Goal: Task Accomplishment & Management: Manage account settings

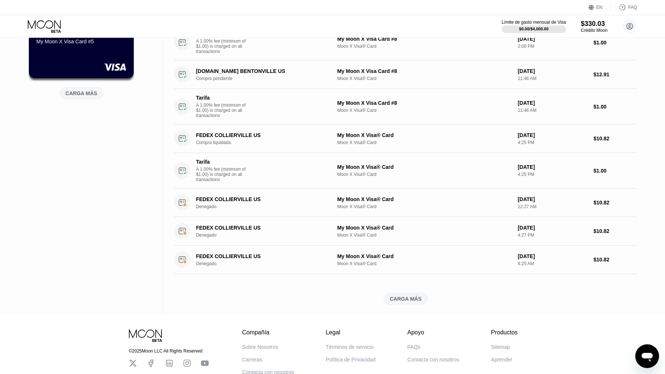
scroll to position [444, 0]
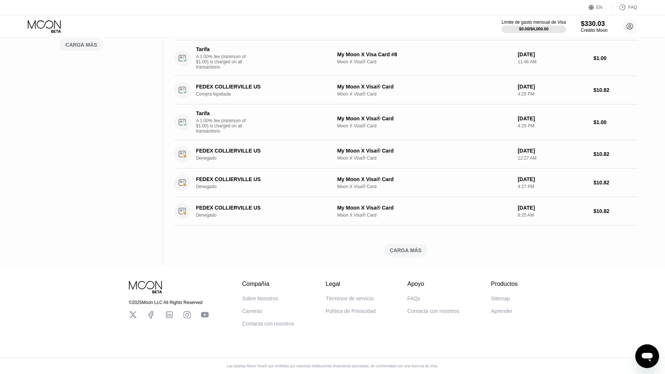
click at [405, 247] on div "CARGA MÁS" at bounding box center [406, 250] width 32 height 7
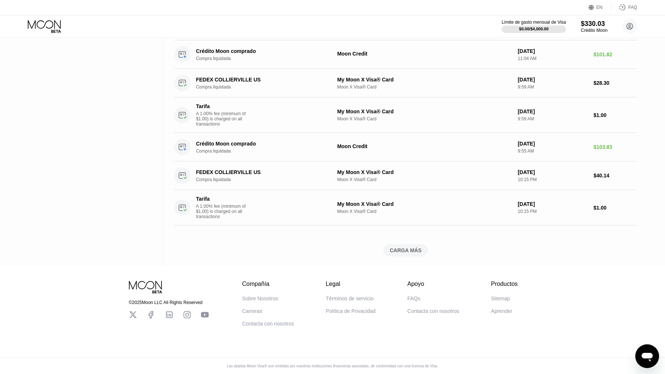
scroll to position [960, 0]
click at [410, 247] on div "CARGA MÁS" at bounding box center [406, 250] width 32 height 7
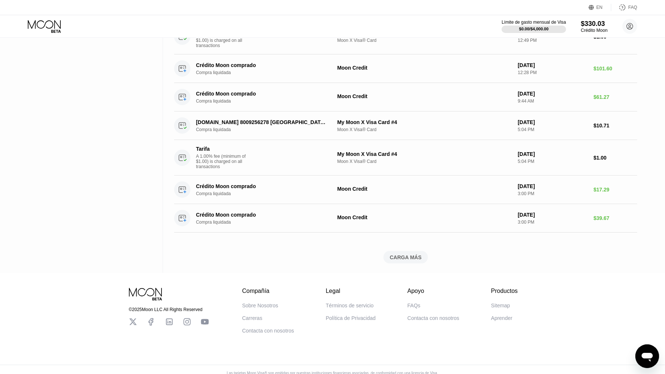
scroll to position [1389, 0]
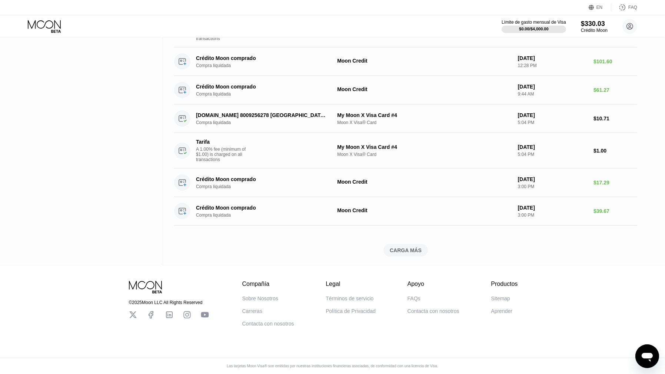
click at [405, 248] on div "CARGA MÁS" at bounding box center [406, 250] width 32 height 7
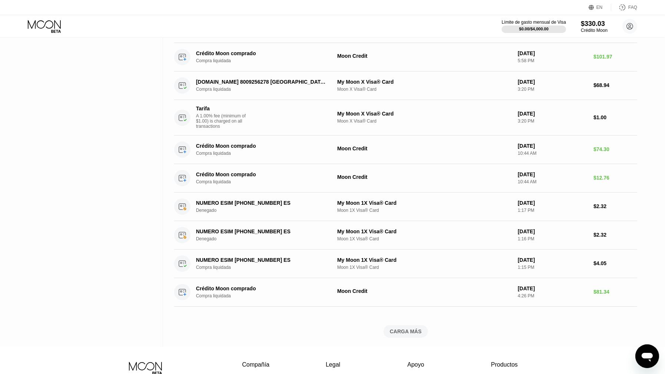
scroll to position [1722, 0]
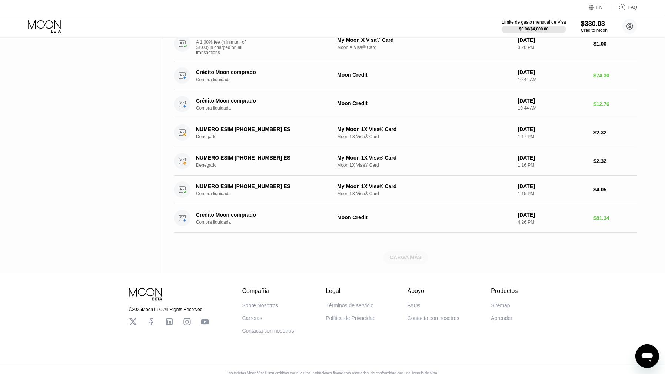
click at [417, 261] on div "CARGA MÁS" at bounding box center [406, 257] width 32 height 7
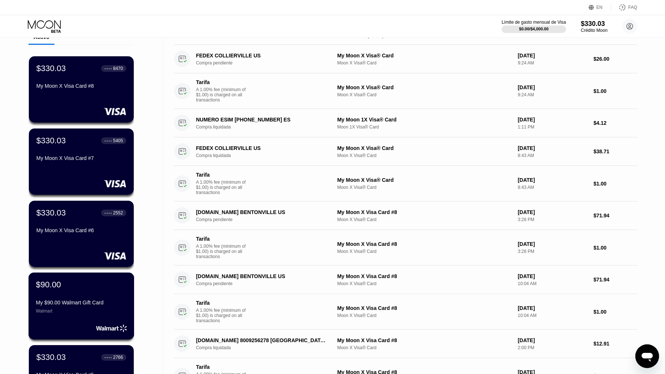
scroll to position [74, 0]
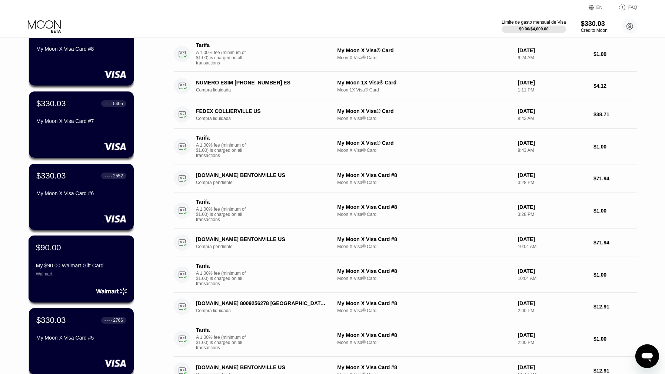
click at [77, 288] on div at bounding box center [81, 290] width 91 height 7
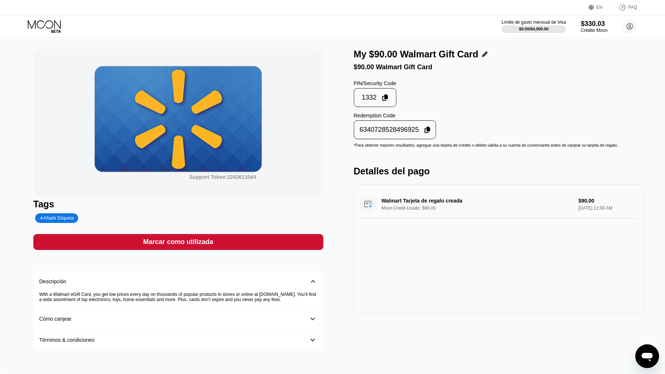
click at [438, 218] on div "Walmart Tarjeta de regalo creada Moon Credit Usado: $90.00 $90.00 Aug 28, 2025 …" at bounding box center [499, 204] width 278 height 29
click at [370, 218] on div "Walmart Tarjeta de regalo creada Moon Credit Usado: $90.00 $90.00 Aug 28, 2025 …" at bounding box center [499, 204] width 278 height 29
click at [371, 218] on div "Walmart Tarjeta de regalo creada Moon Credit Usado: $90.00 $90.00 Aug 28, 2025 …" at bounding box center [499, 204] width 278 height 29
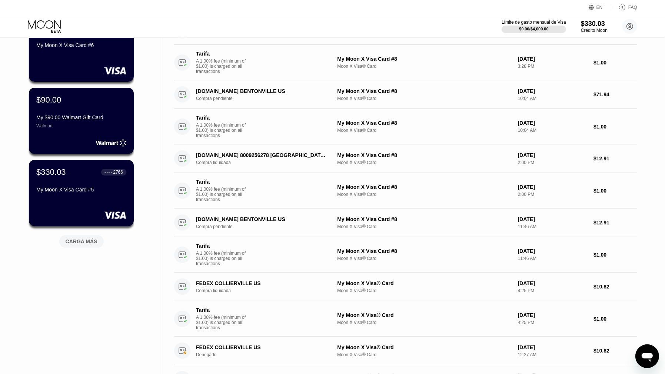
scroll to position [259, 0]
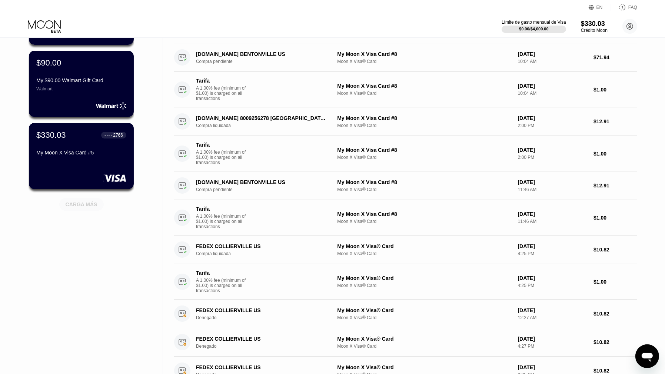
click at [89, 201] on div "CARGA MÁS" at bounding box center [82, 204] width 32 height 7
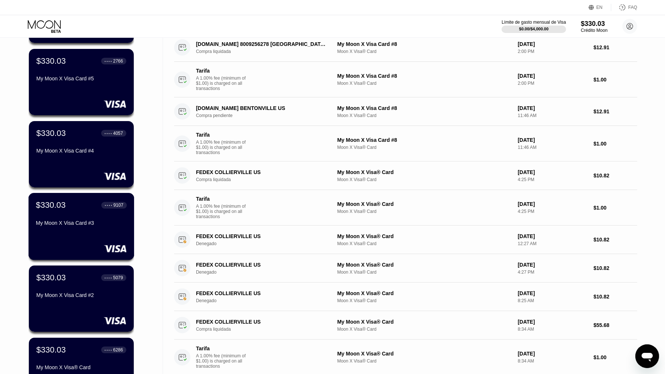
scroll to position [518, 0]
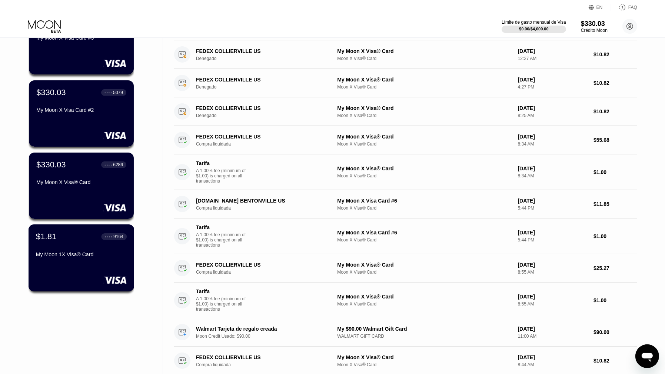
click at [69, 256] on div "My Moon 1X Visa® Card" at bounding box center [81, 254] width 91 height 6
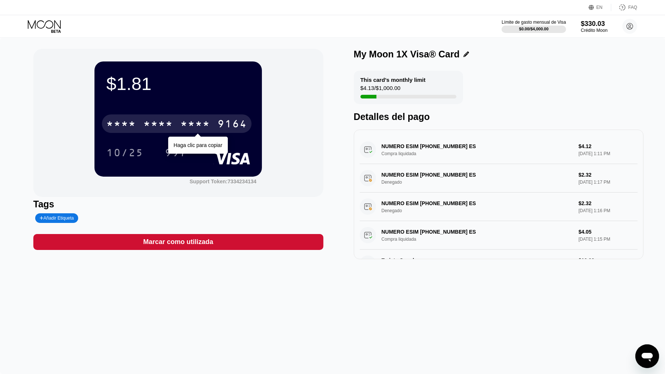
drag, startPoint x: 150, startPoint y: 120, endPoint x: 152, endPoint y: 129, distance: 9.2
click at [150, 123] on div "* * * *" at bounding box center [158, 125] width 30 height 12
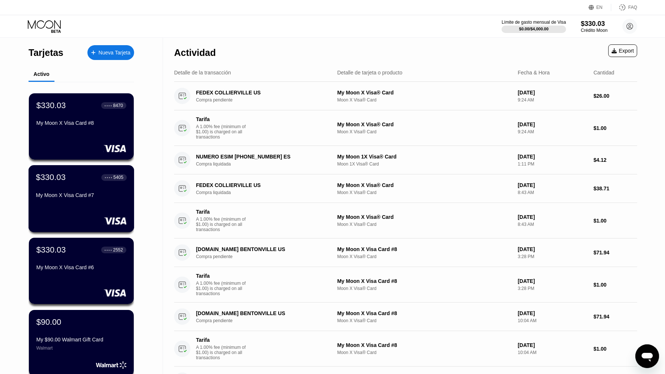
click at [75, 197] on div "My Moon X Visa Card #7" at bounding box center [81, 195] width 91 height 6
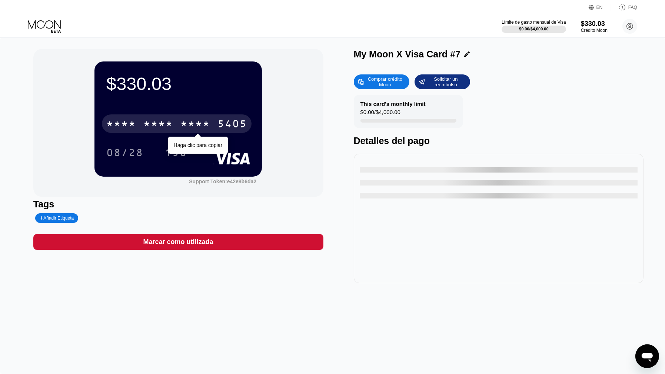
click at [156, 129] on div "* * * *" at bounding box center [158, 125] width 30 height 12
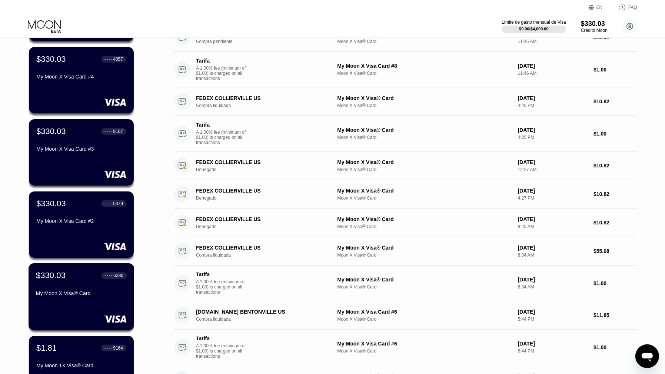
scroll to position [518, 0]
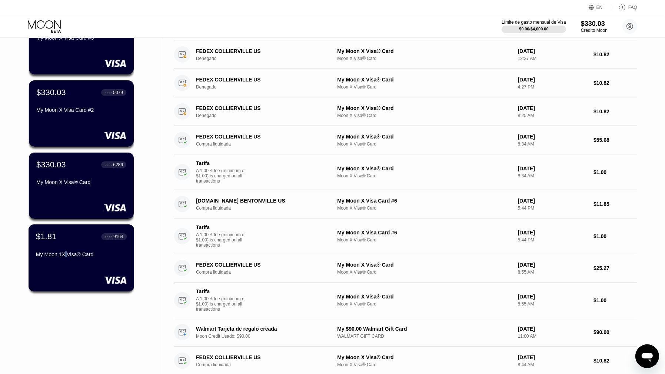
click at [67, 254] on div "My Moon 1X Visa® Card" at bounding box center [81, 254] width 91 height 6
click at [75, 256] on div "My Moon 1X Visa® Card" at bounding box center [81, 254] width 91 height 6
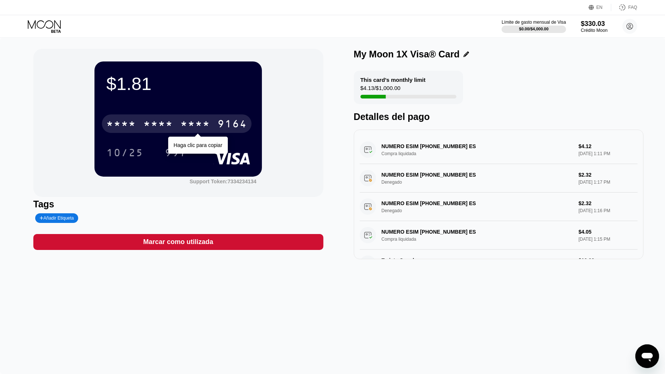
click at [161, 123] on div "* * * *" at bounding box center [158, 125] width 30 height 12
